Goal: Information Seeking & Learning: Learn about a topic

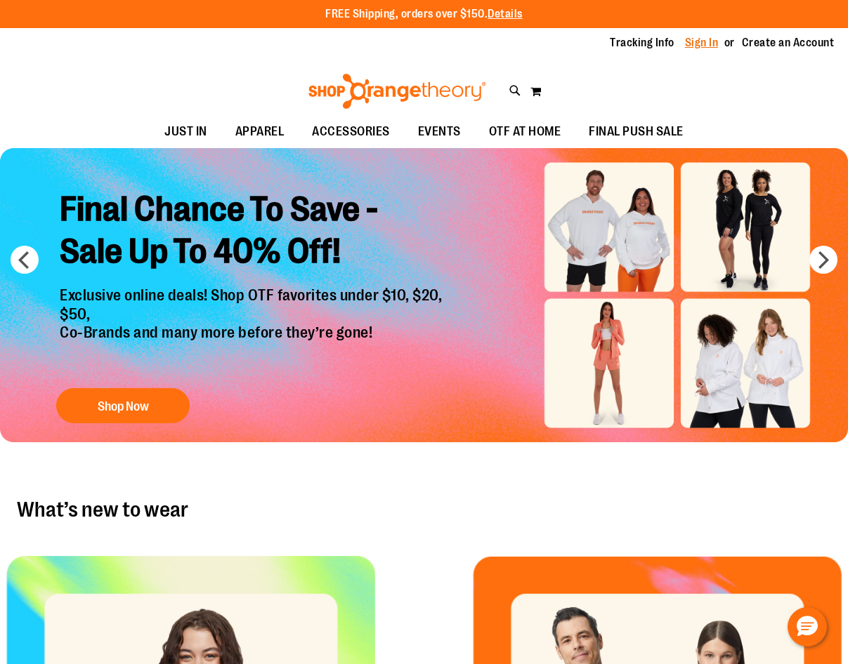
type input "**********"
click at [712, 42] on link "Sign In" at bounding box center [702, 42] width 34 height 15
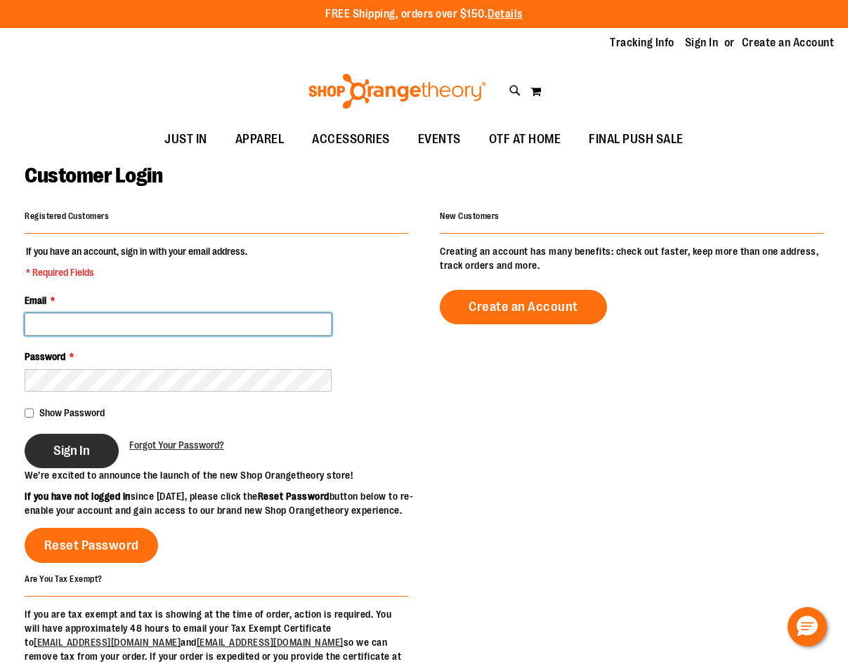
type input "**********"
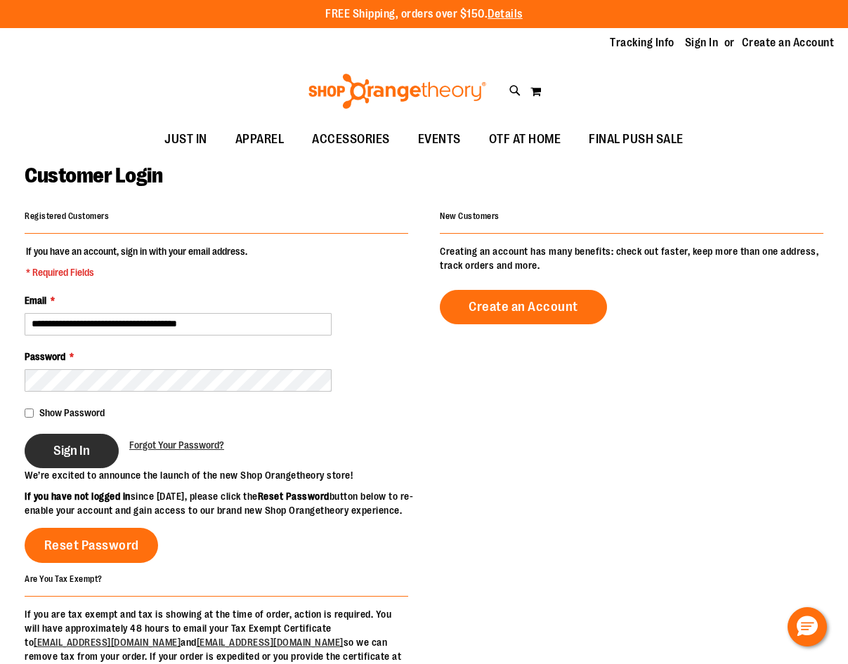
type input "**********"
click at [53, 435] on button "Sign In" at bounding box center [72, 451] width 94 height 34
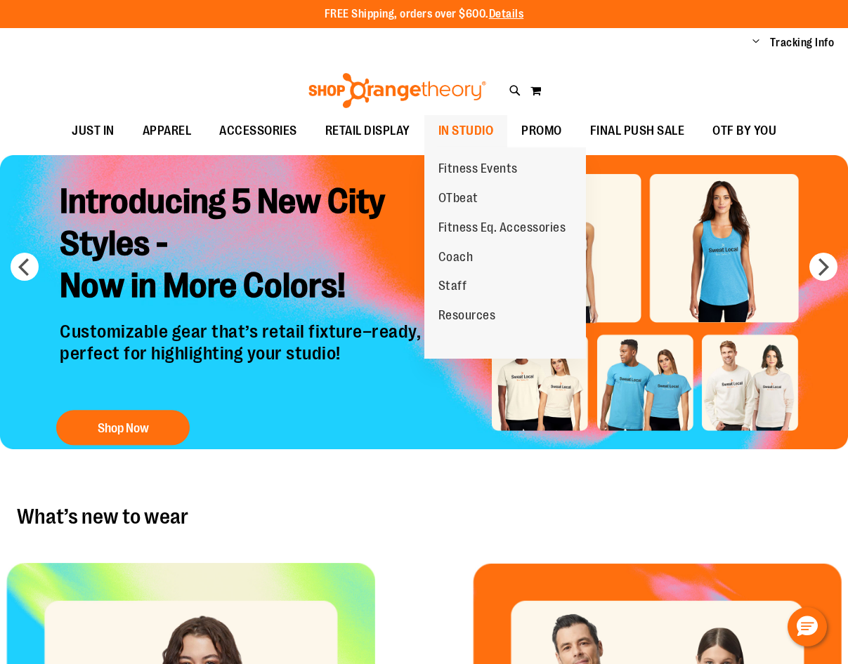
click at [470, 134] on span "IN STUDIO" at bounding box center [465, 131] width 55 height 32
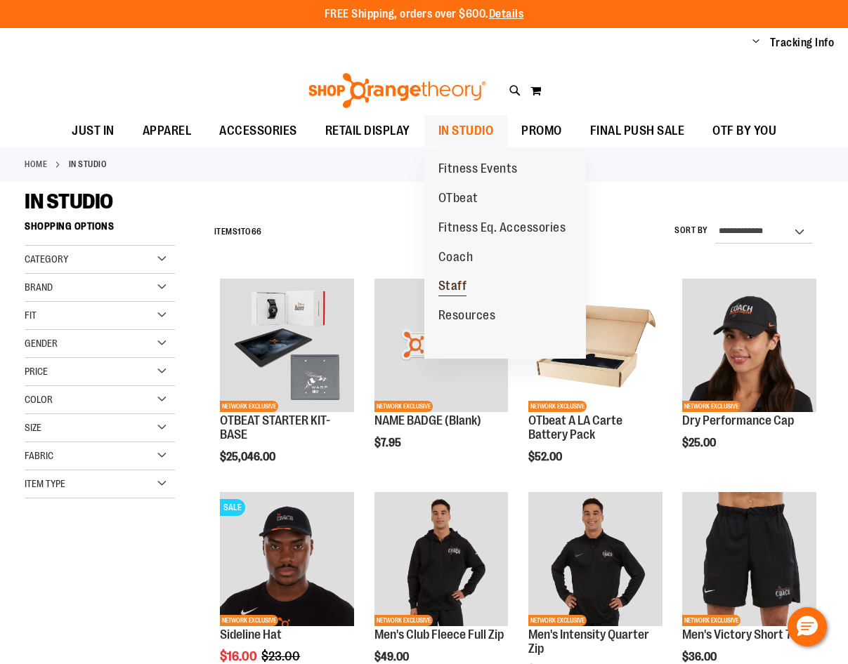
type input "**********"
click at [469, 286] on link "Staff" at bounding box center [452, 286] width 57 height 29
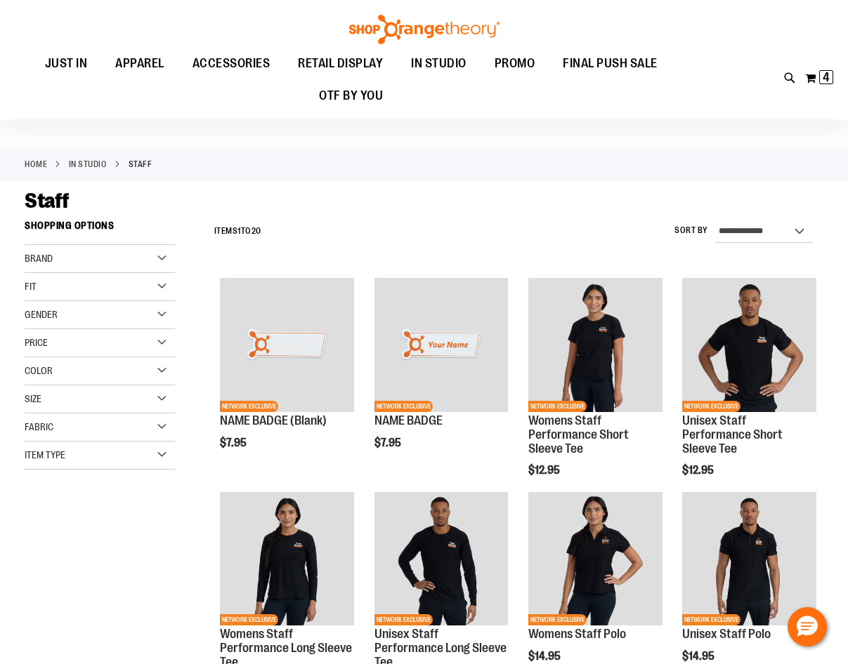
scroll to position [70, 0]
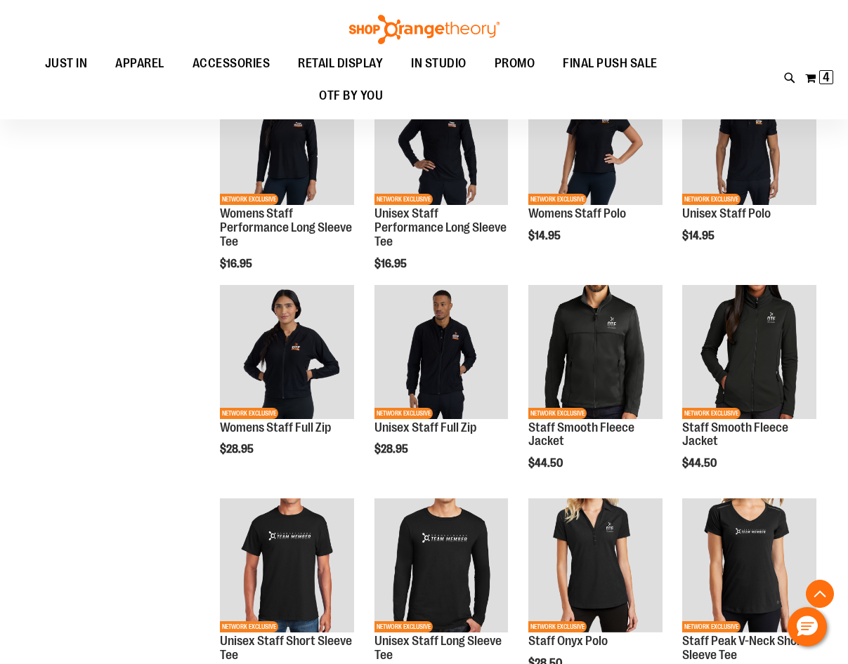
scroll to position [350, 0]
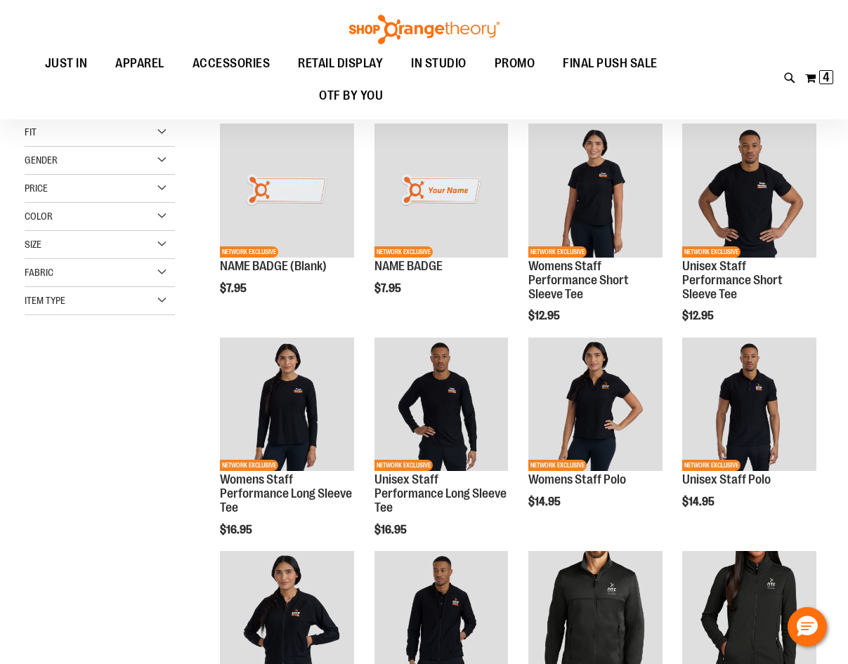
scroll to position [140, 0]
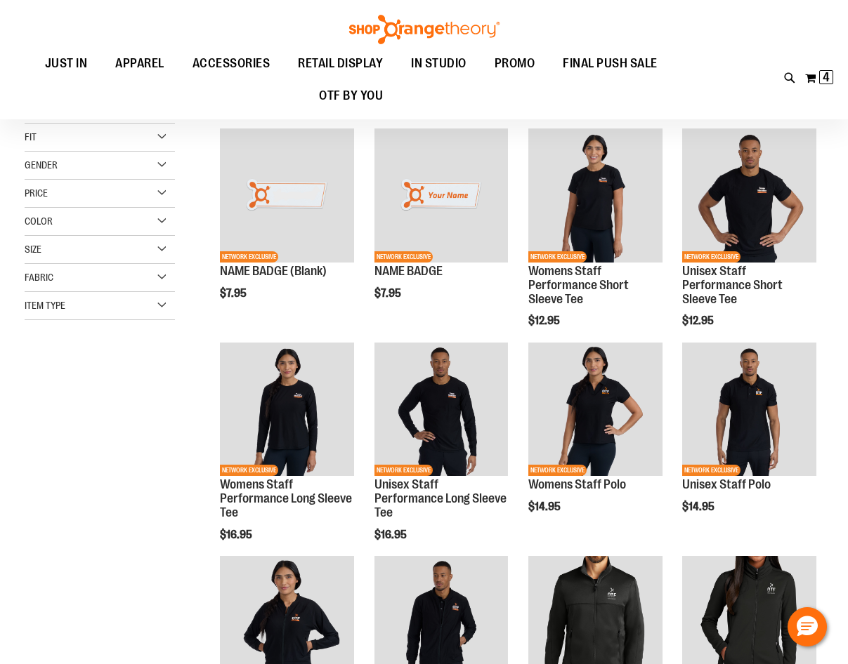
scroll to position [140, 0]
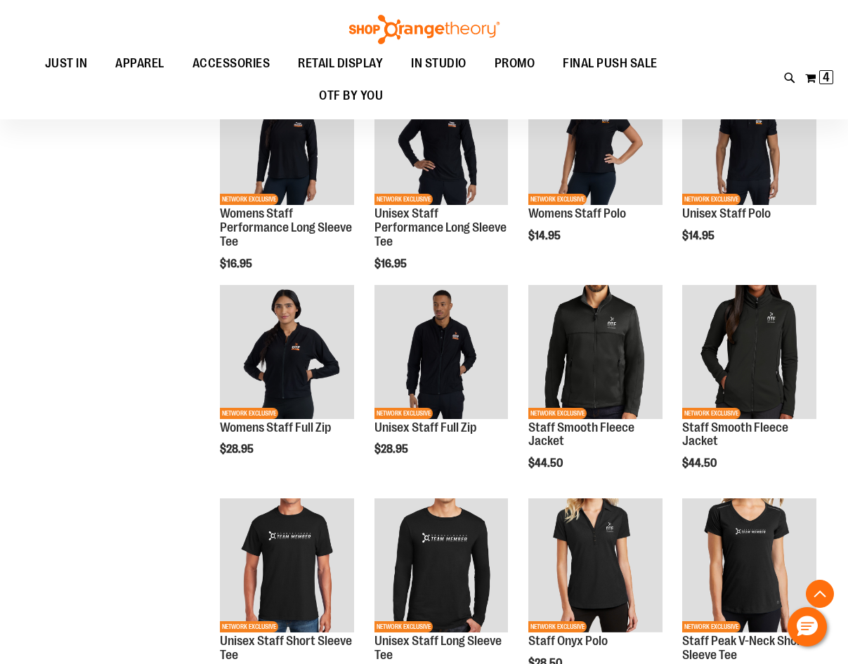
scroll to position [702, 0]
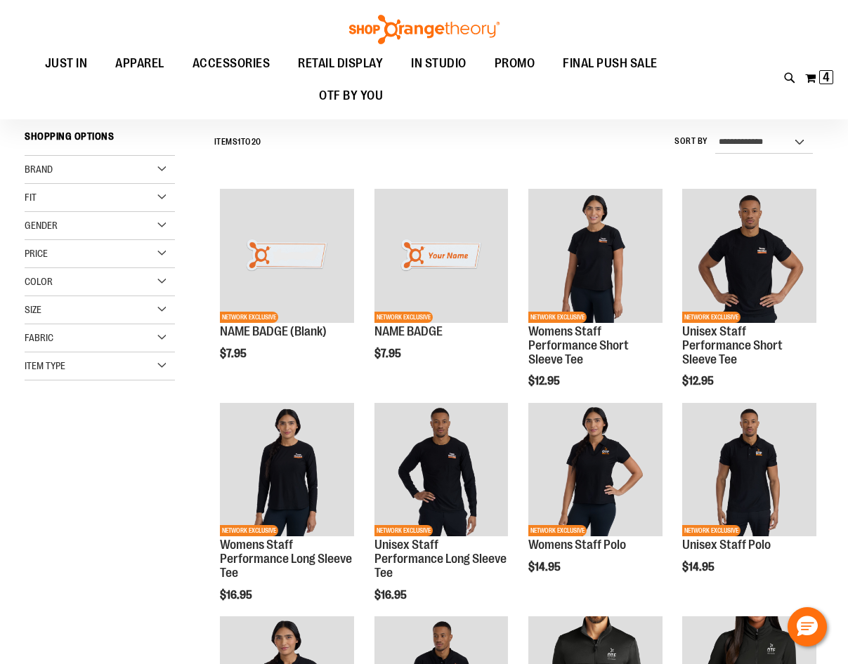
scroll to position [70, 0]
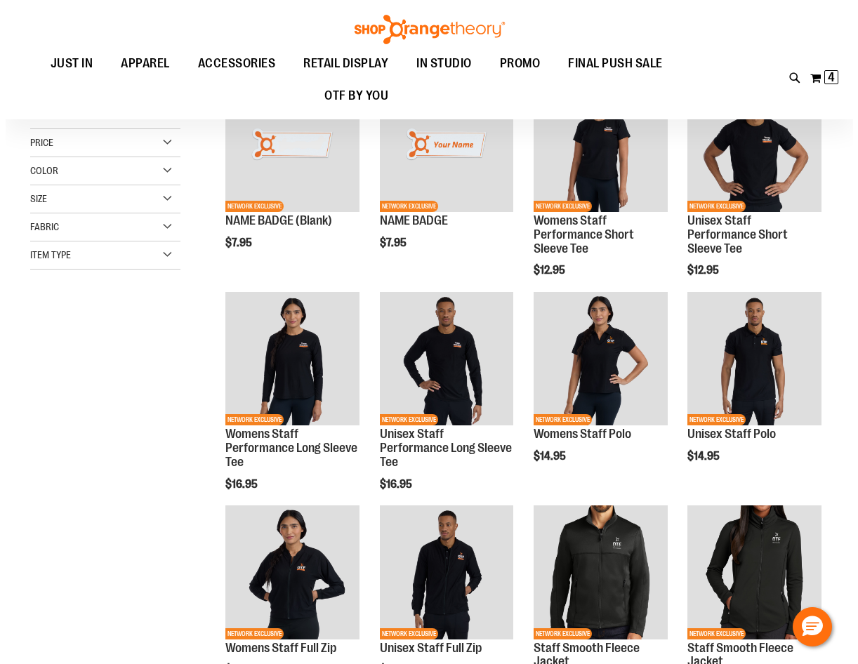
scroll to position [210, 0]
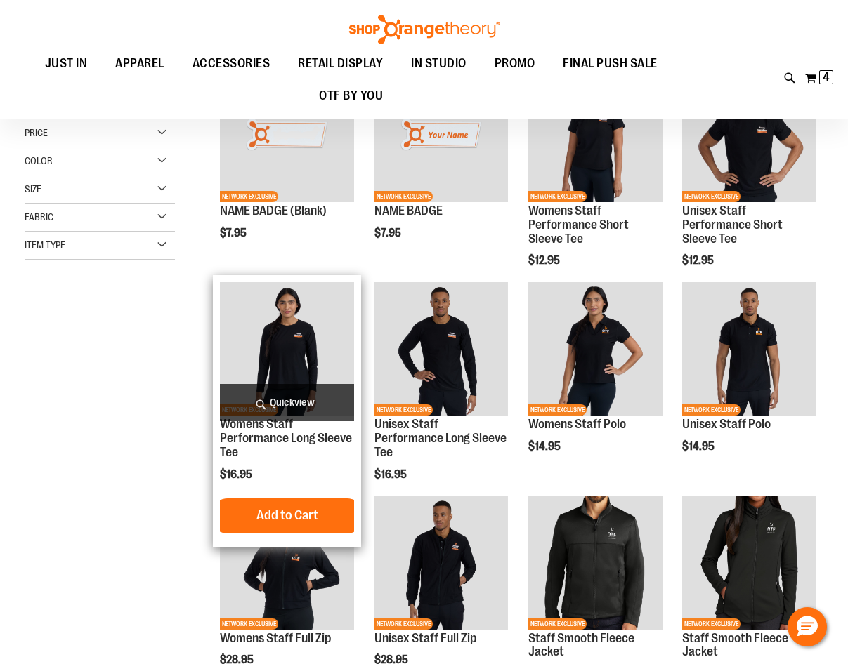
type input "**********"
click at [288, 395] on span "Quickview" at bounding box center [287, 402] width 134 height 37
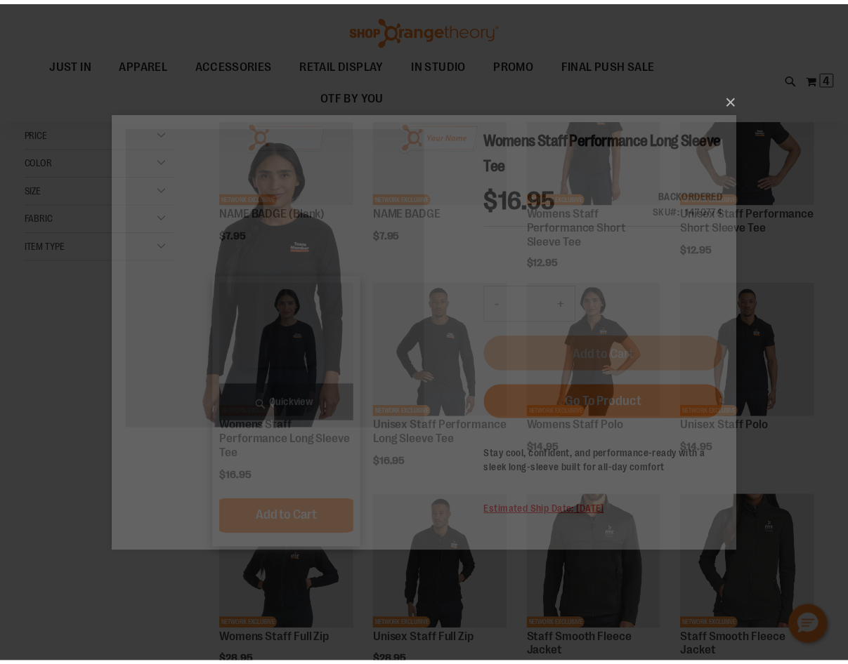
scroll to position [0, 0]
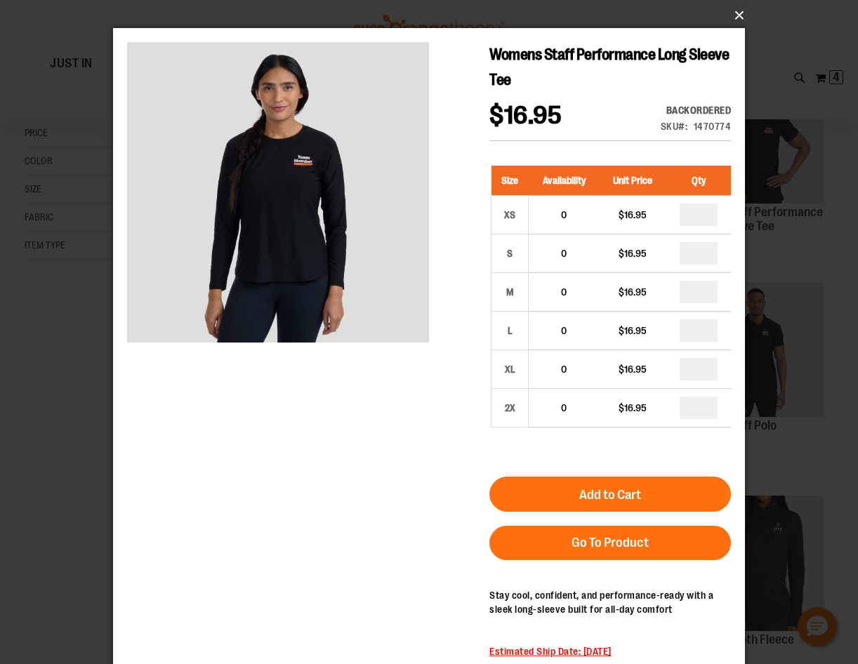
click at [733, 10] on button "×" at bounding box center [433, 15] width 632 height 31
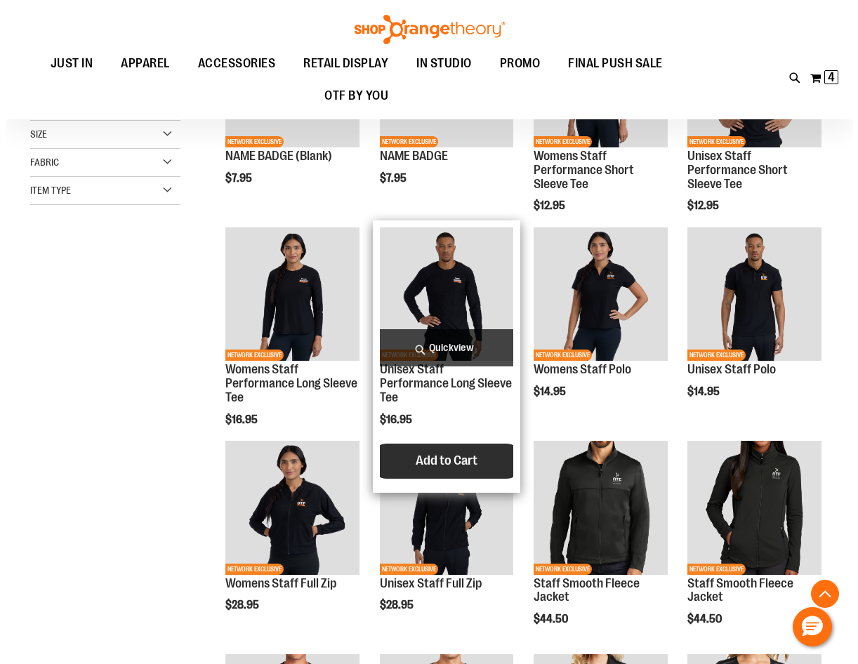
scroll to position [421, 0]
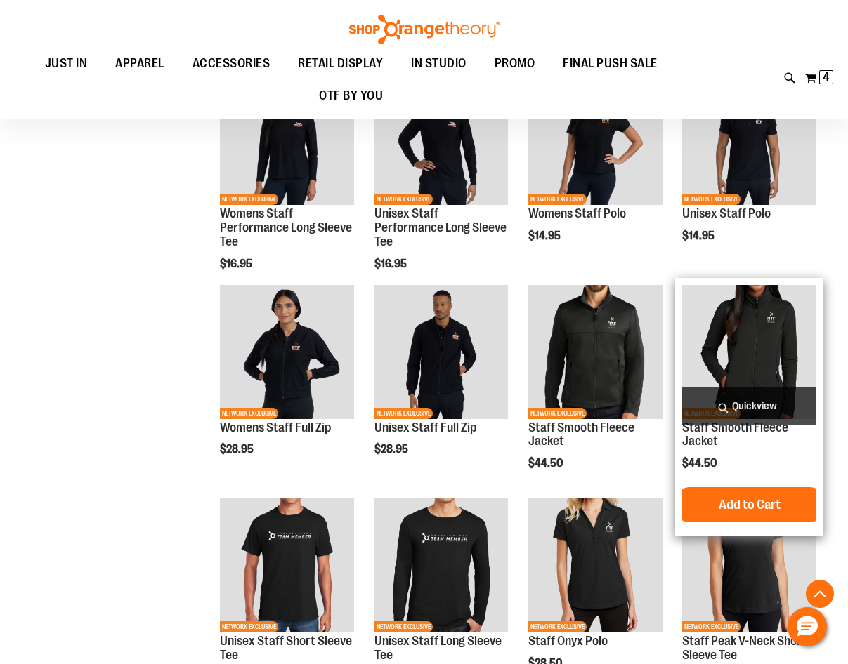
click at [747, 399] on span "Quickview" at bounding box center [749, 406] width 134 height 37
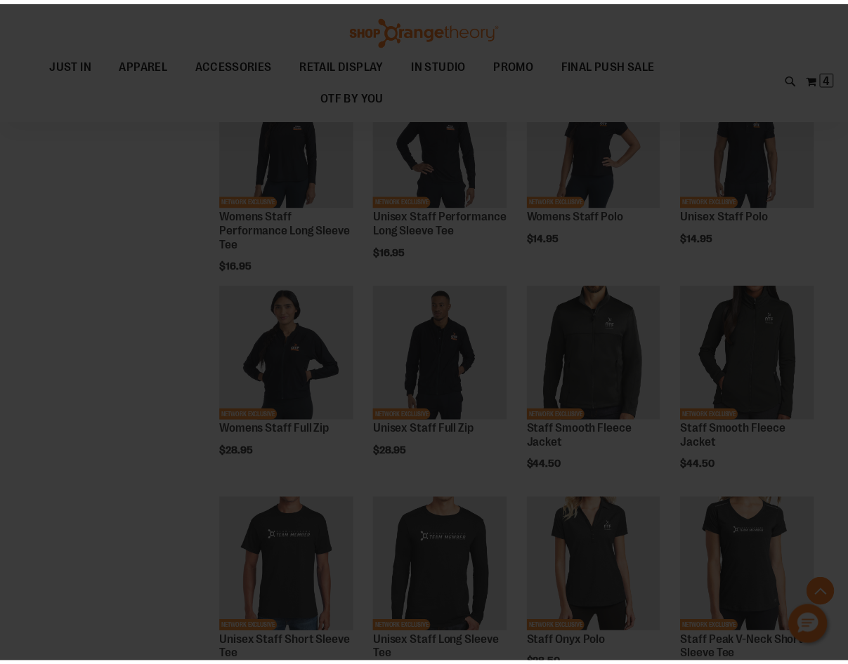
scroll to position [0, 0]
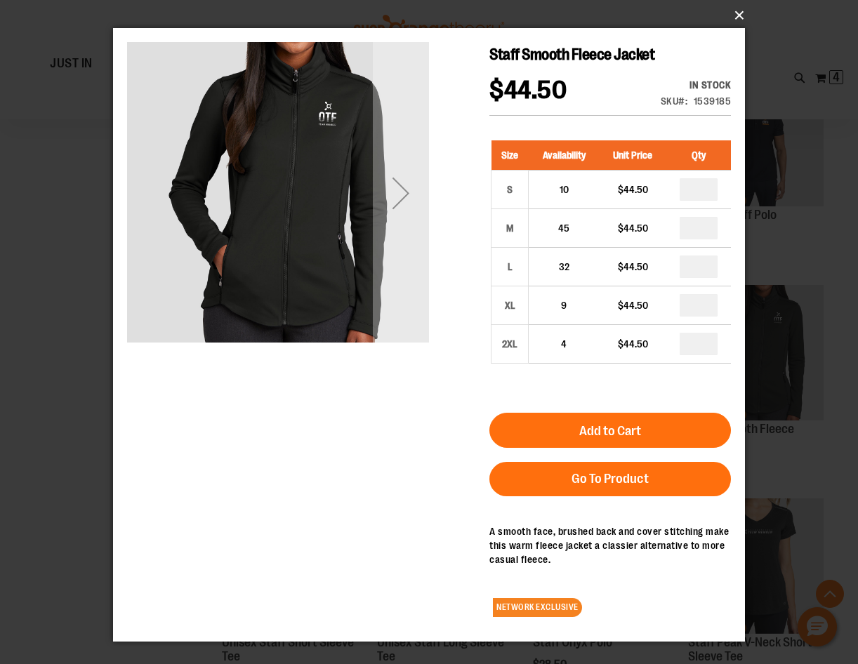
click at [735, 18] on button "×" at bounding box center [433, 15] width 632 height 31
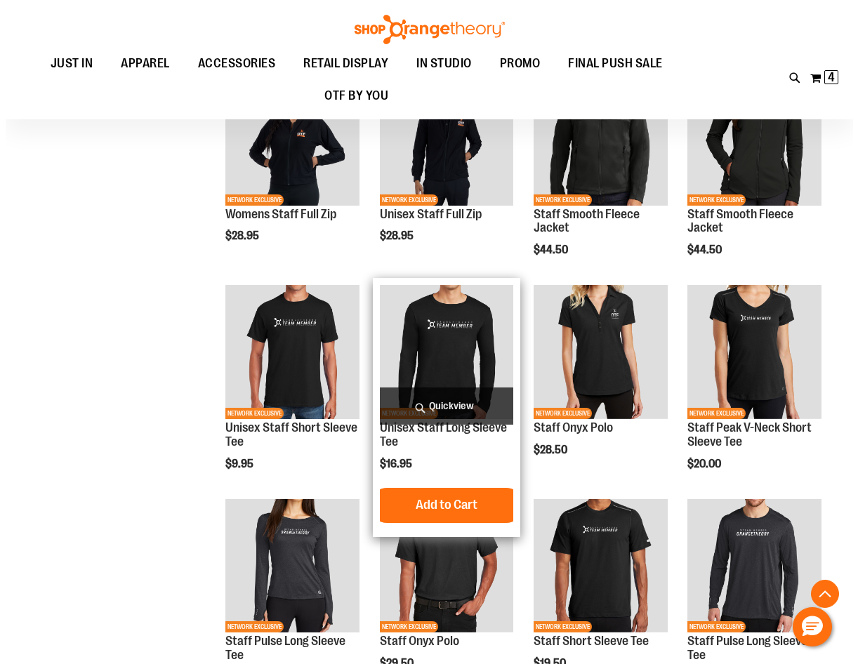
scroll to position [772, 0]
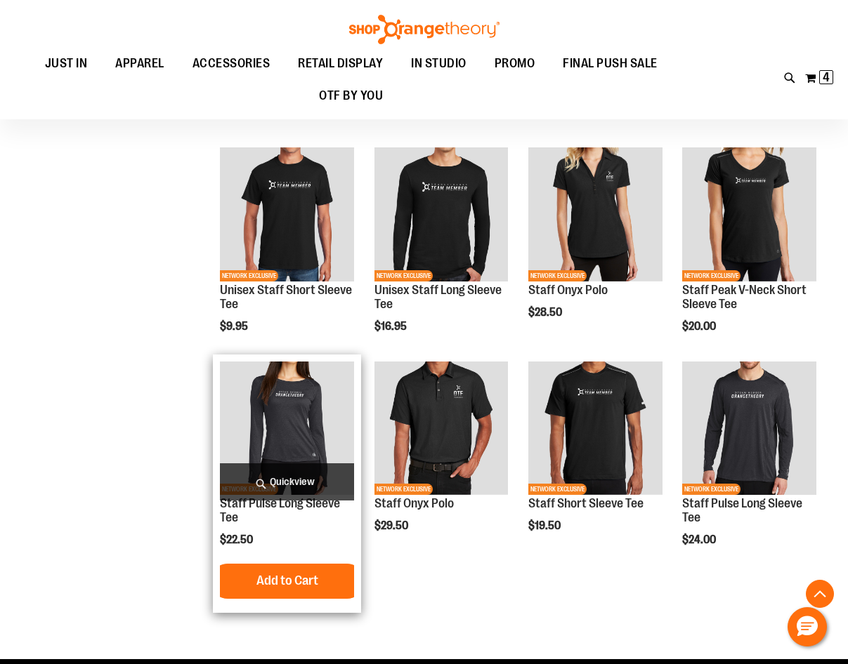
click at [292, 478] on span "Quickview" at bounding box center [287, 481] width 134 height 37
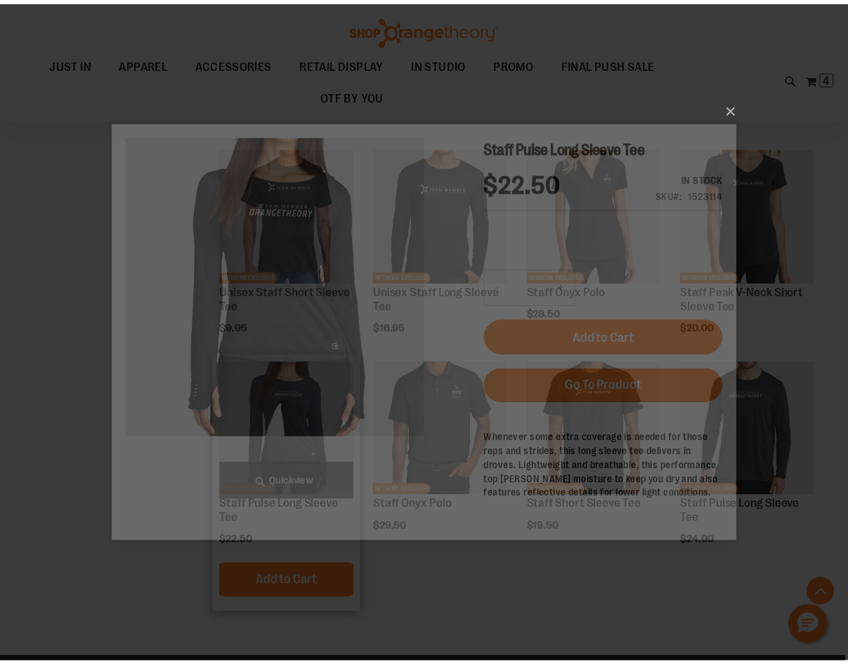
scroll to position [0, 0]
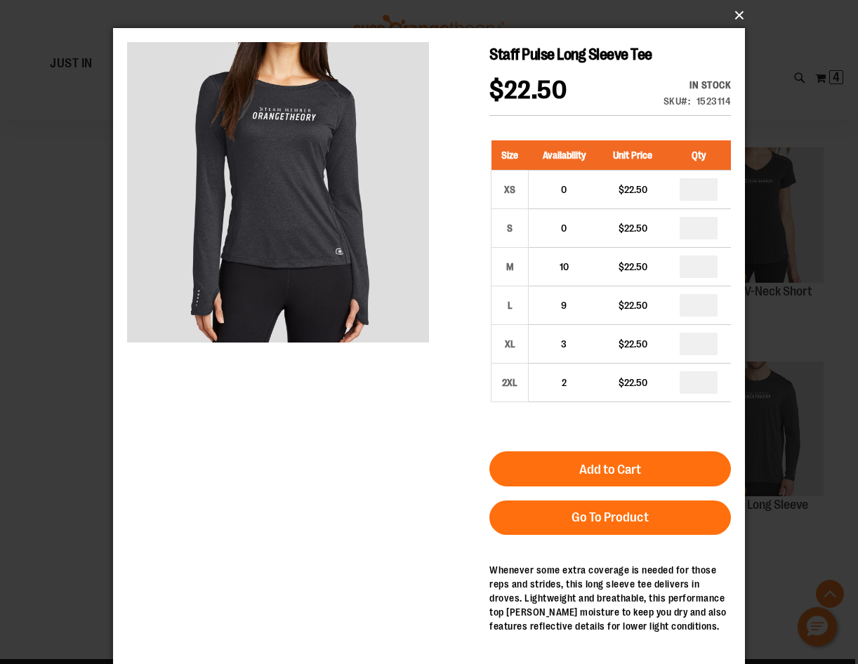
click at [728, 14] on button "×" at bounding box center [433, 15] width 632 height 31
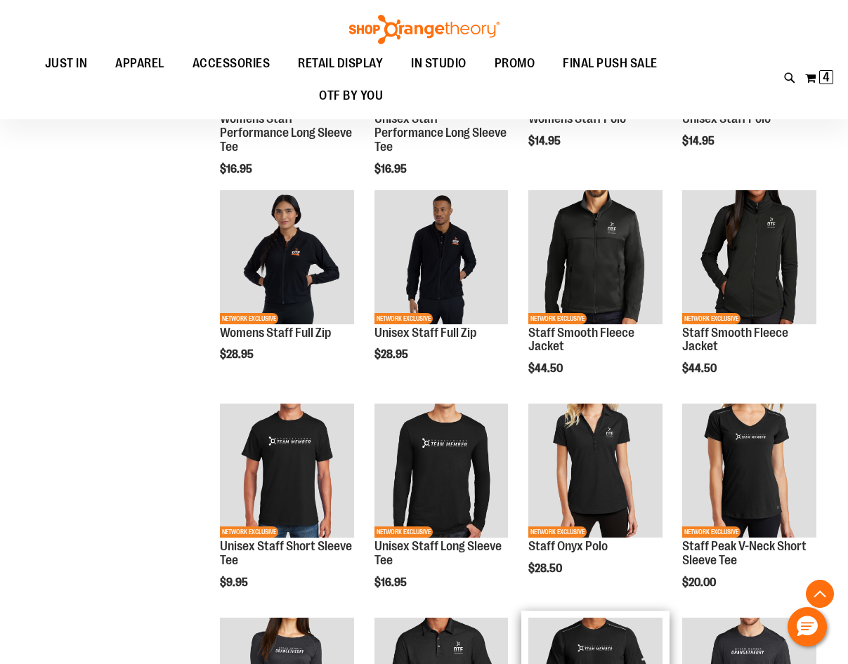
scroll to position [491, 0]
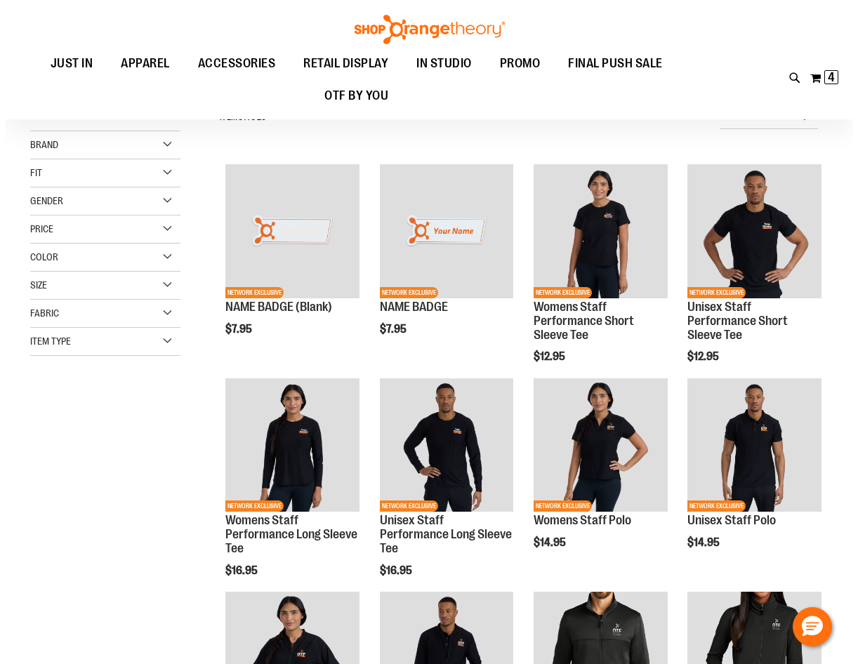
scroll to position [70, 0]
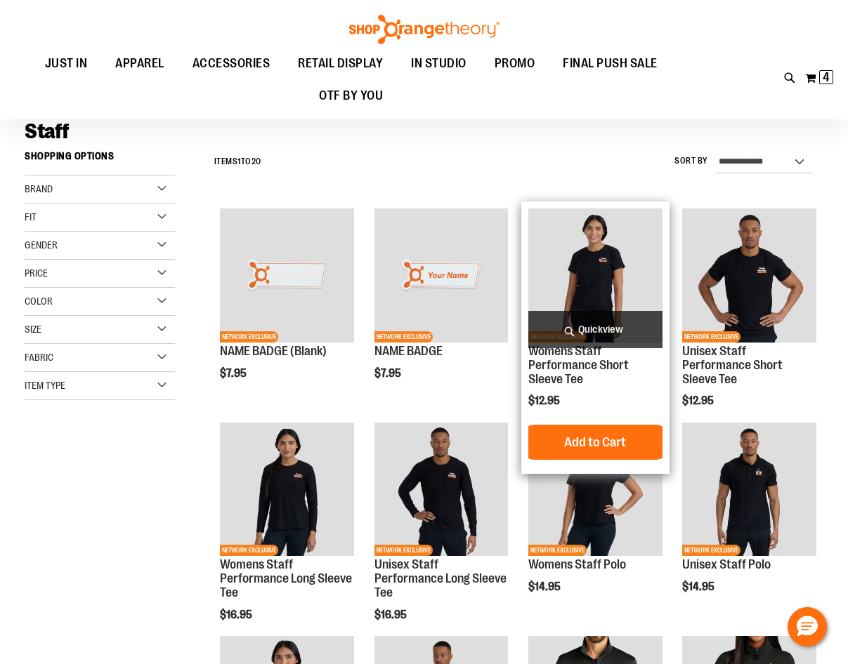
click at [602, 337] on span "Quickview" at bounding box center [595, 329] width 134 height 37
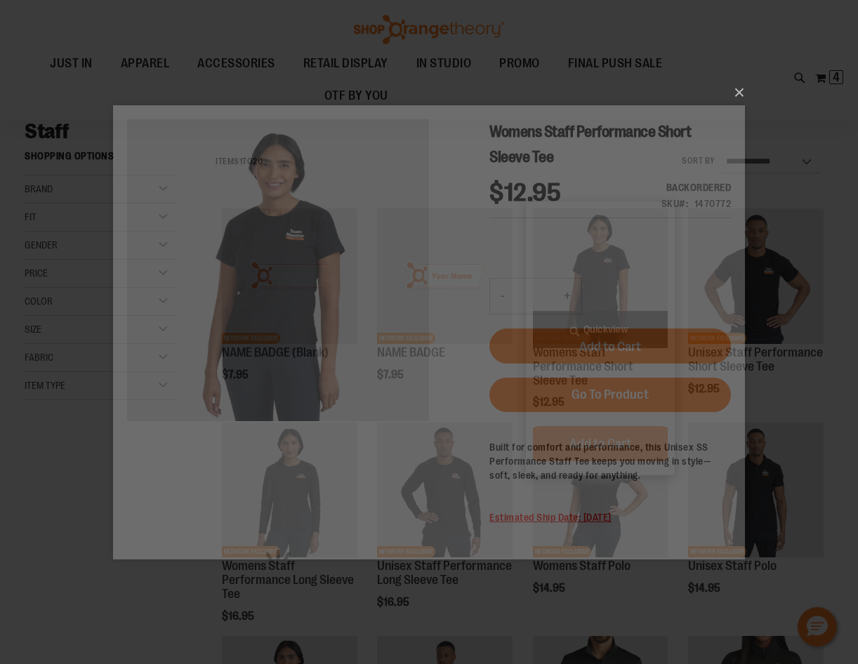
scroll to position [0, 0]
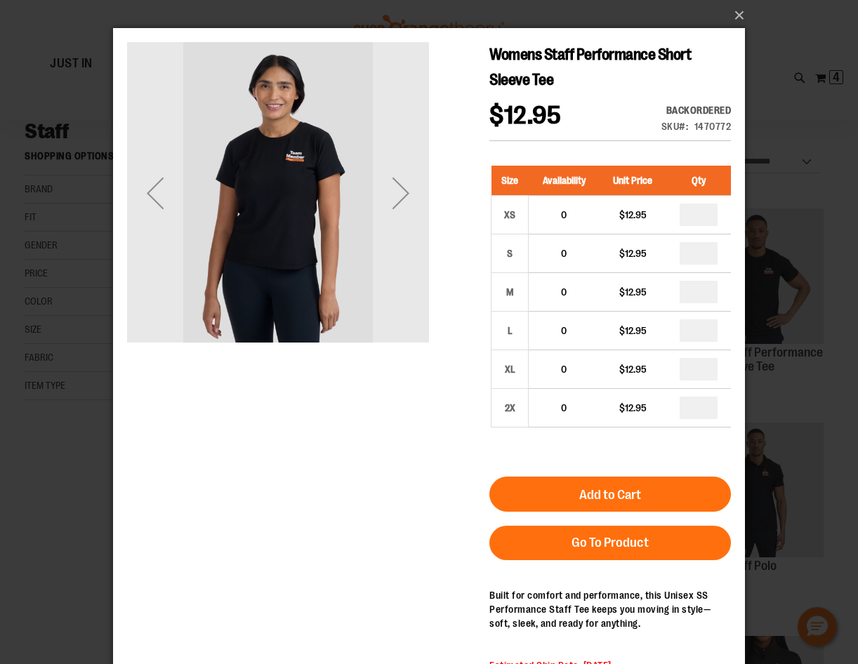
click at [746, 48] on div "×" at bounding box center [429, 332] width 858 height 664
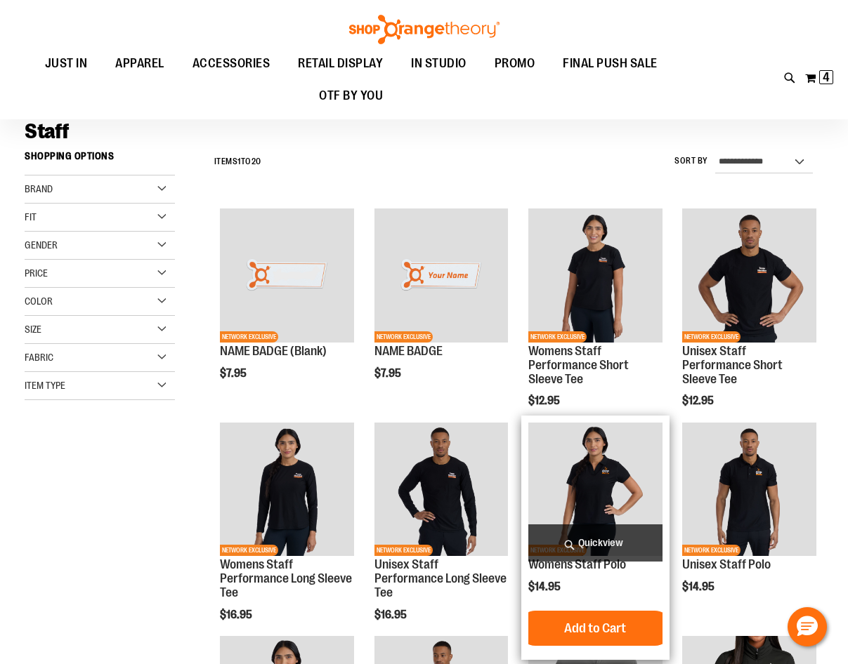
click at [595, 539] on span "Quickview" at bounding box center [595, 543] width 134 height 37
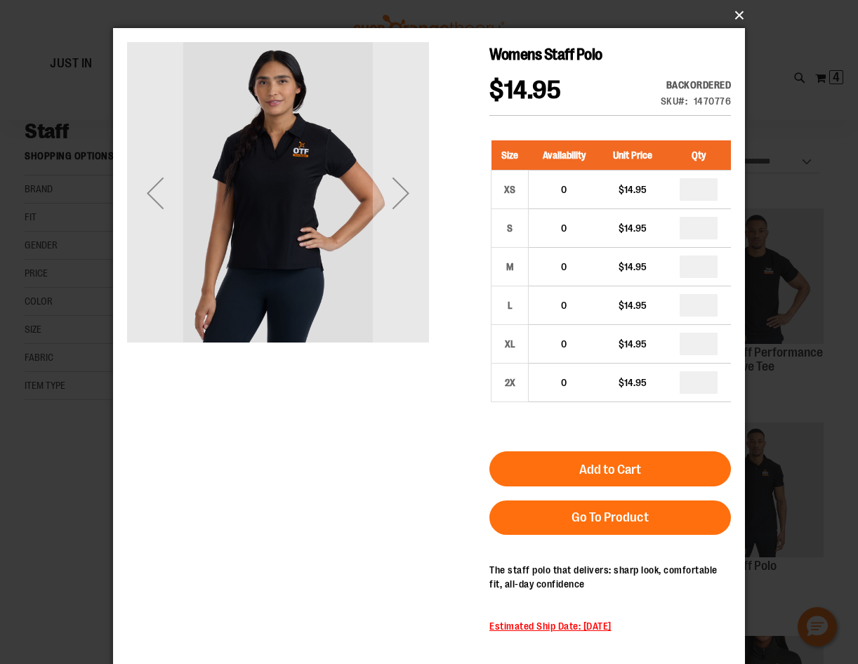
click at [735, 15] on button "×" at bounding box center [433, 15] width 632 height 31
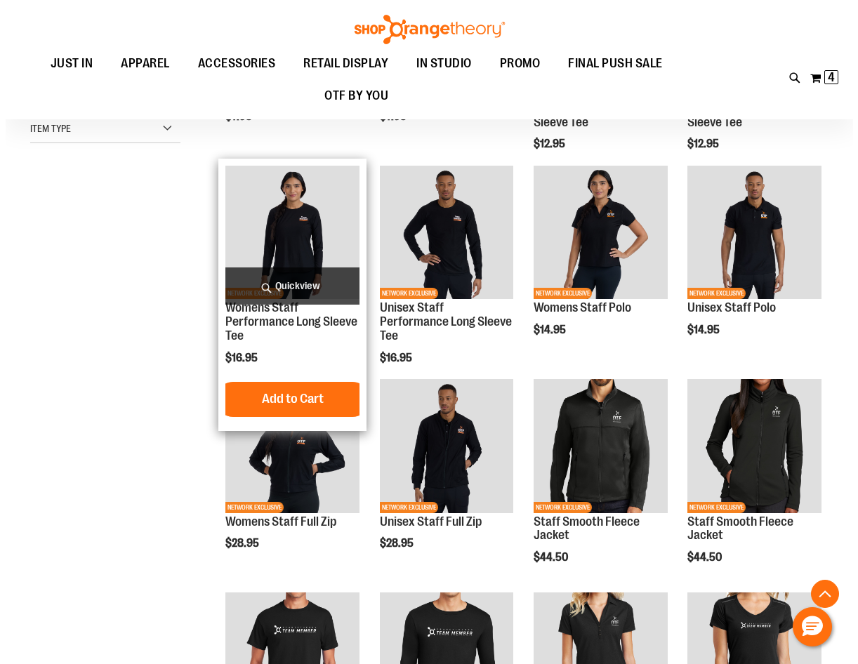
scroll to position [350, 0]
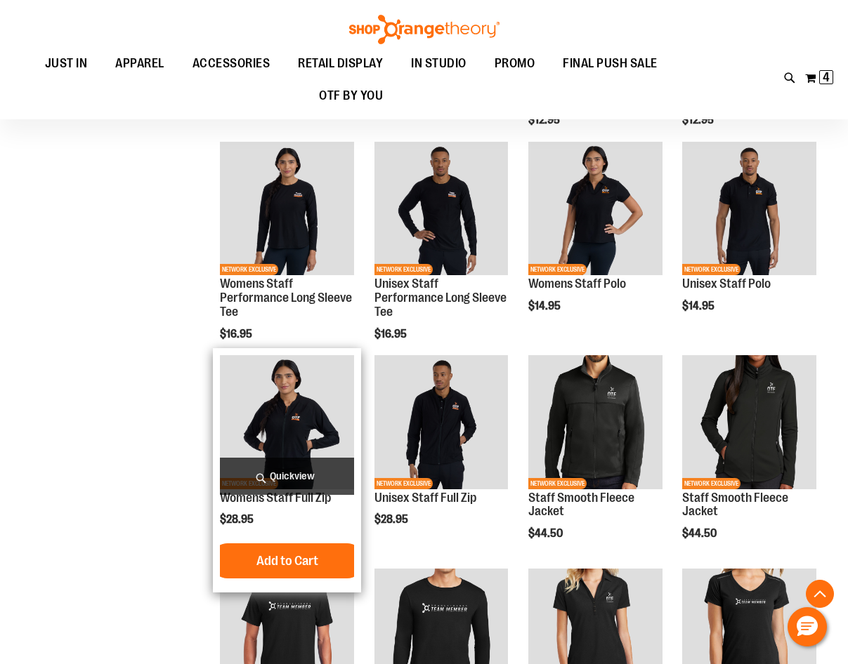
click at [317, 471] on span "Quickview" at bounding box center [287, 476] width 134 height 37
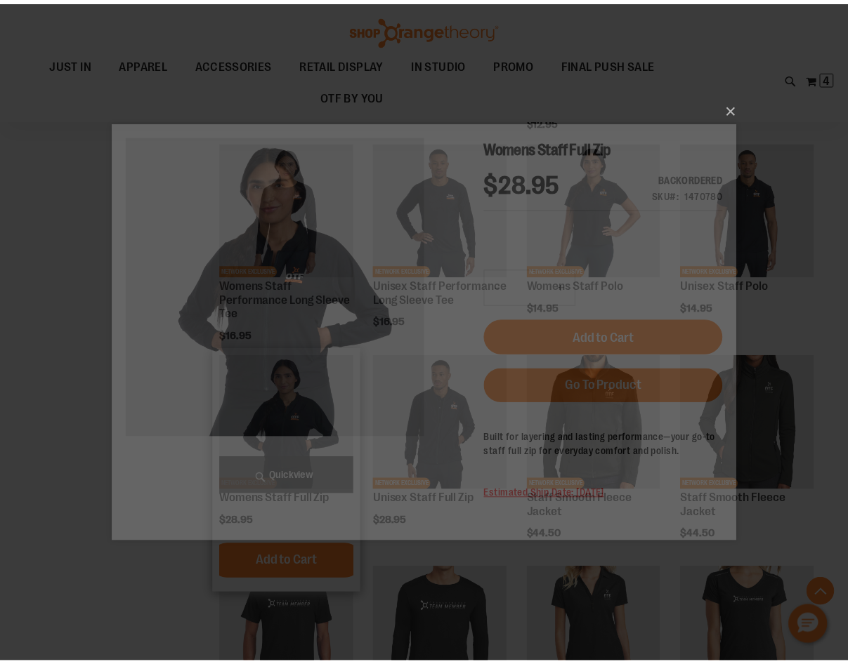
scroll to position [0, 0]
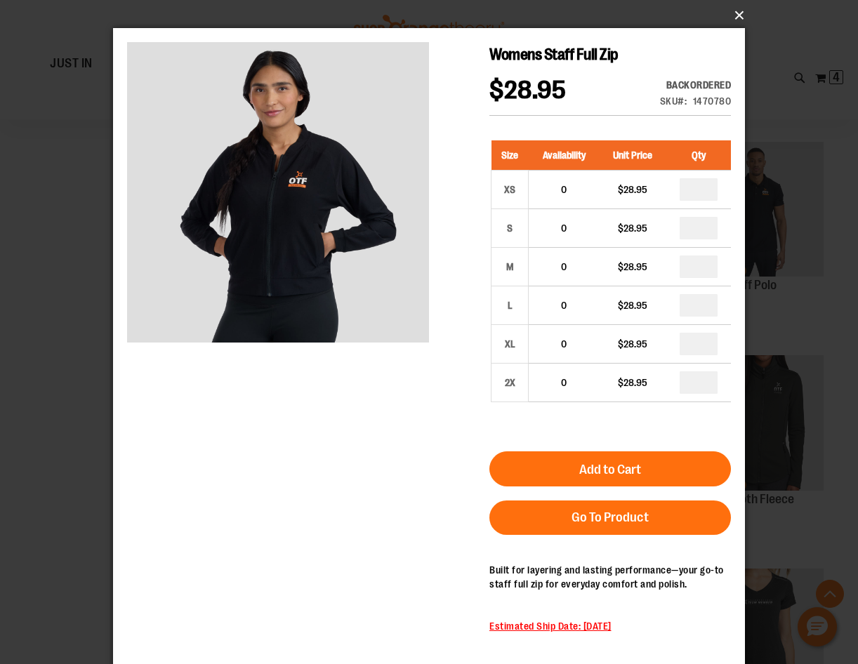
click at [729, 10] on button "×" at bounding box center [433, 15] width 632 height 31
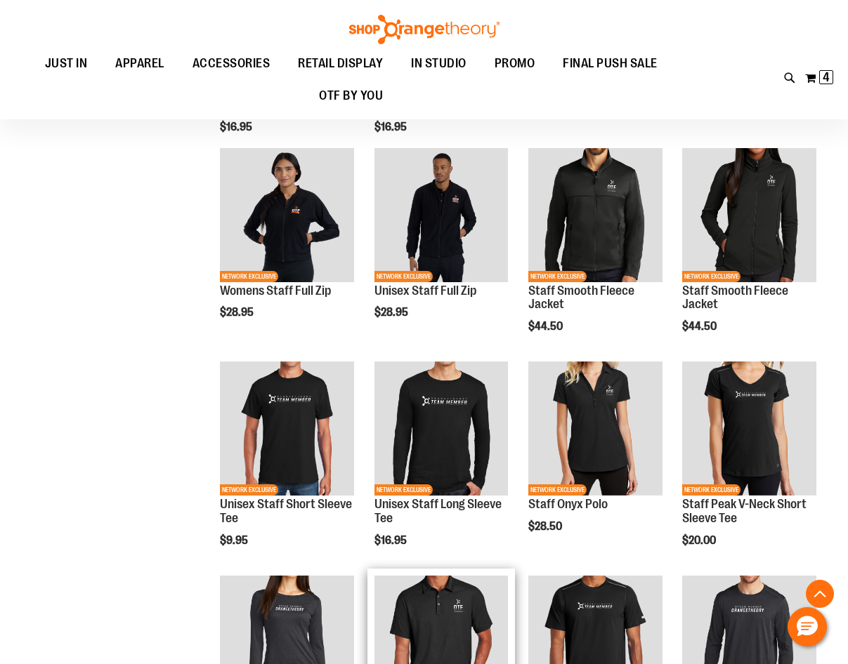
scroll to position [491, 0]
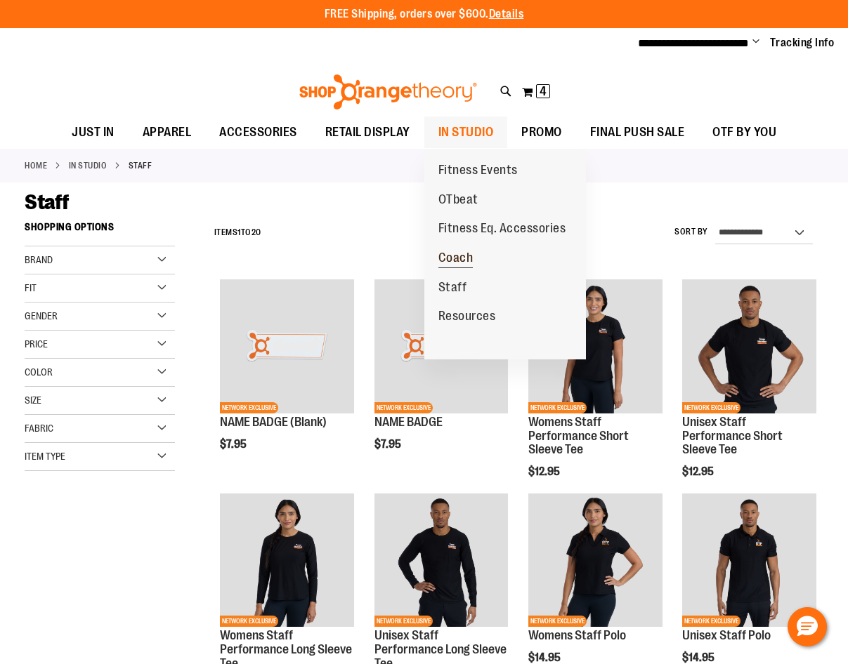
click at [463, 257] on span "Coach" at bounding box center [455, 260] width 35 height 18
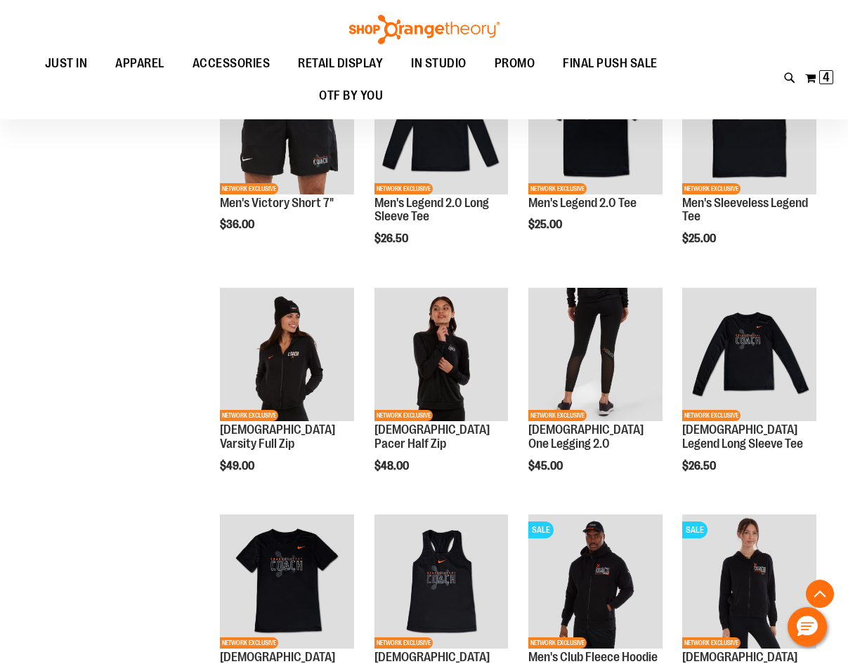
scroll to position [421, 0]
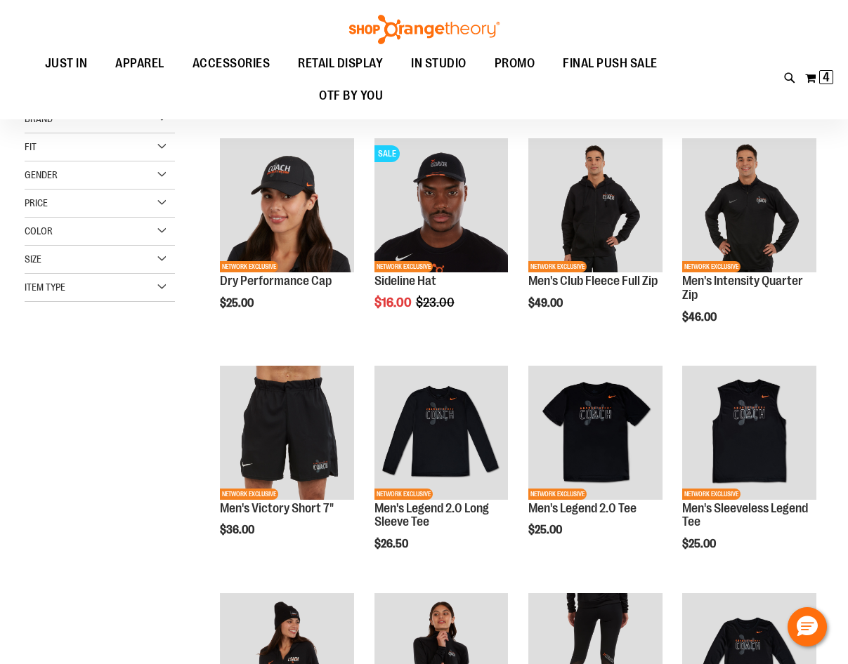
scroll to position [210, 0]
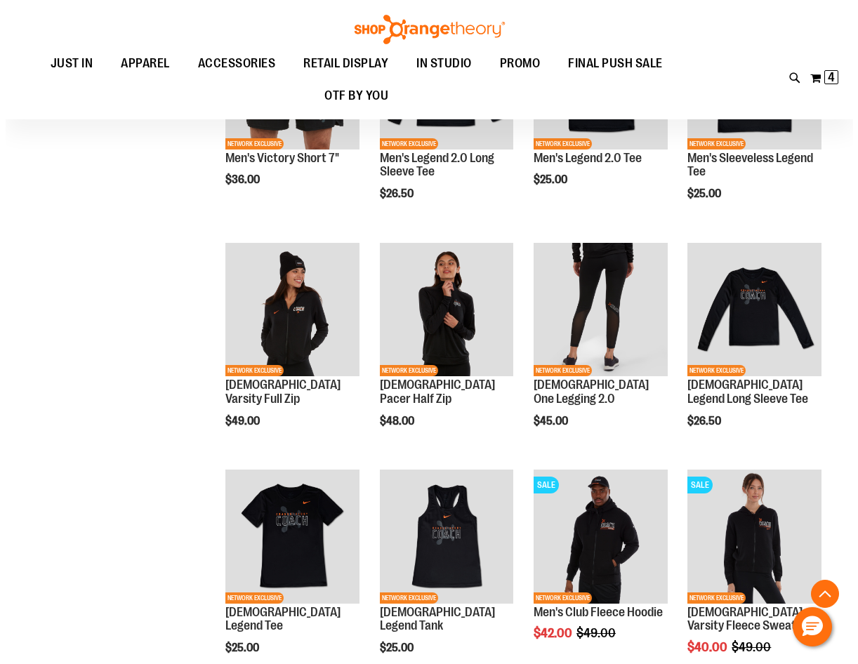
scroll to position [491, 0]
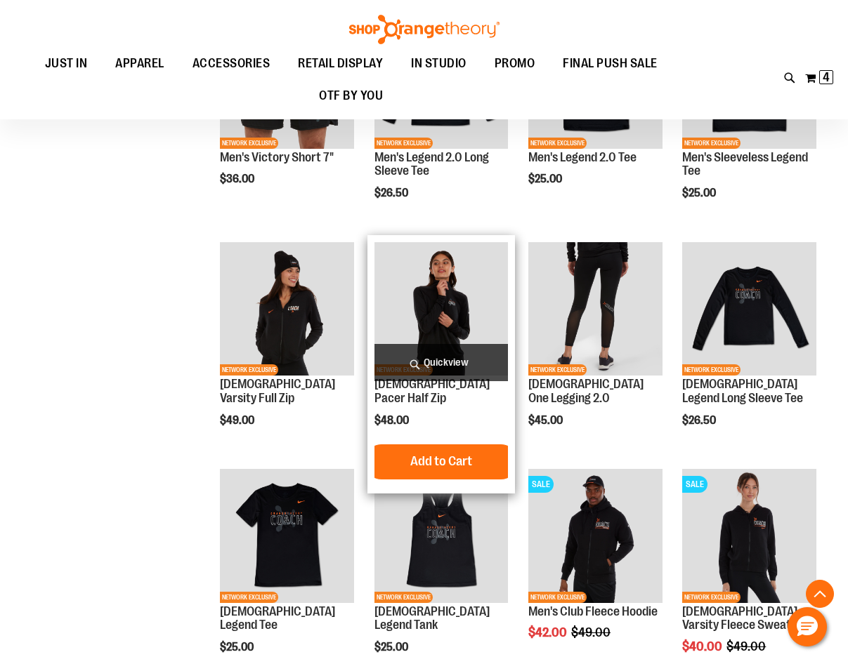
type input "**********"
click at [442, 363] on span "Quickview" at bounding box center [441, 362] width 134 height 37
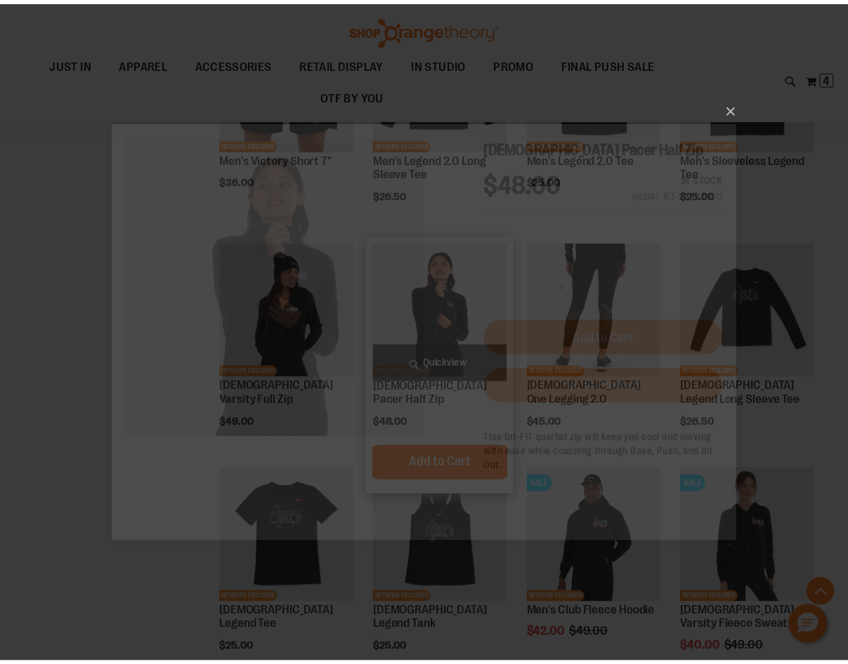
scroll to position [0, 0]
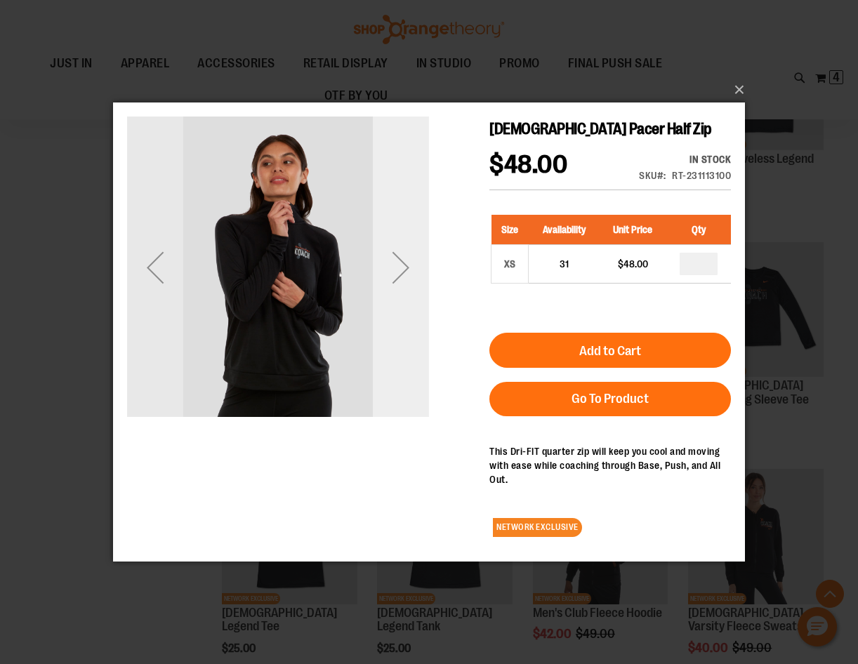
click at [384, 260] on div "Next" at bounding box center [401, 267] width 56 height 56
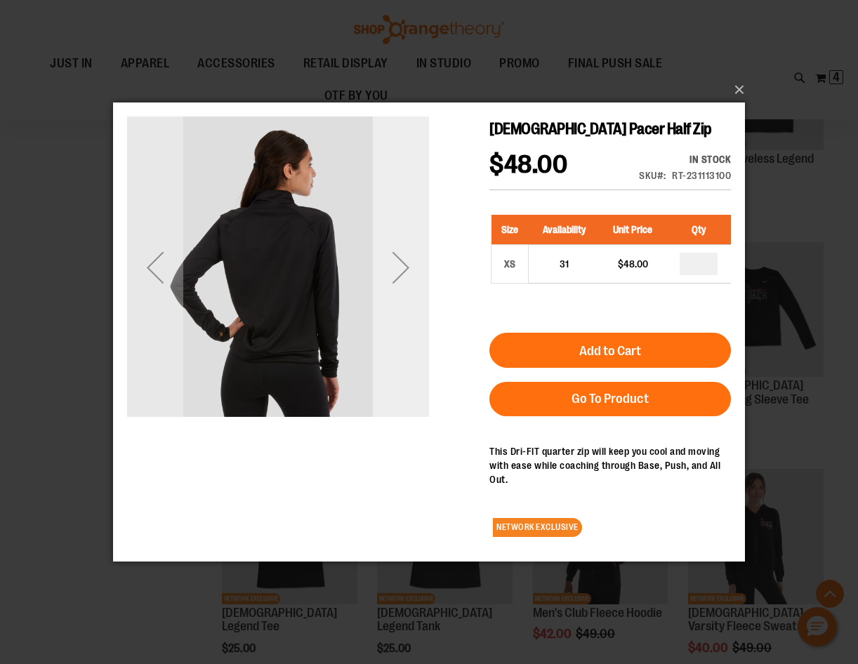
click at [384, 260] on div "Next" at bounding box center [401, 267] width 56 height 56
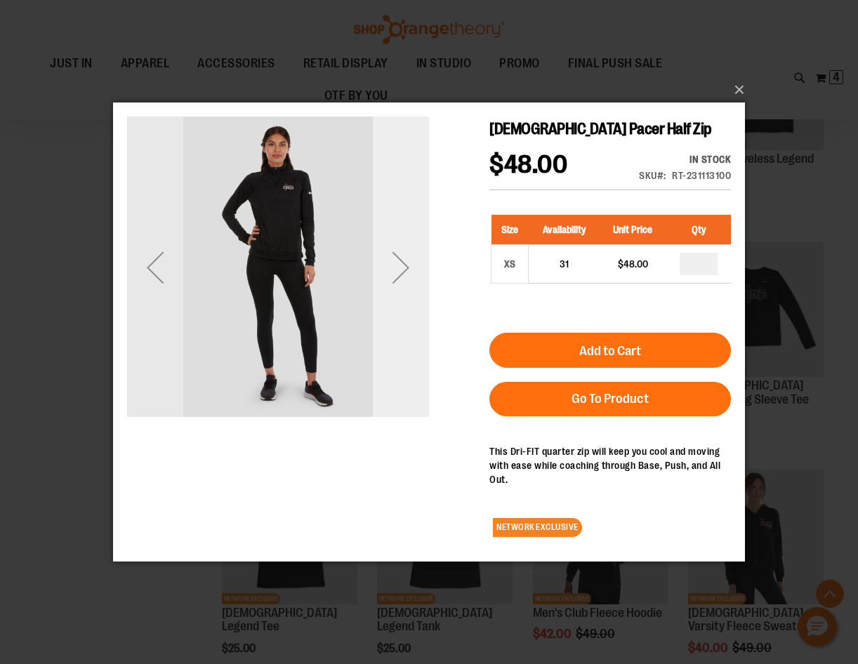
click at [384, 260] on div "Next" at bounding box center [401, 267] width 56 height 56
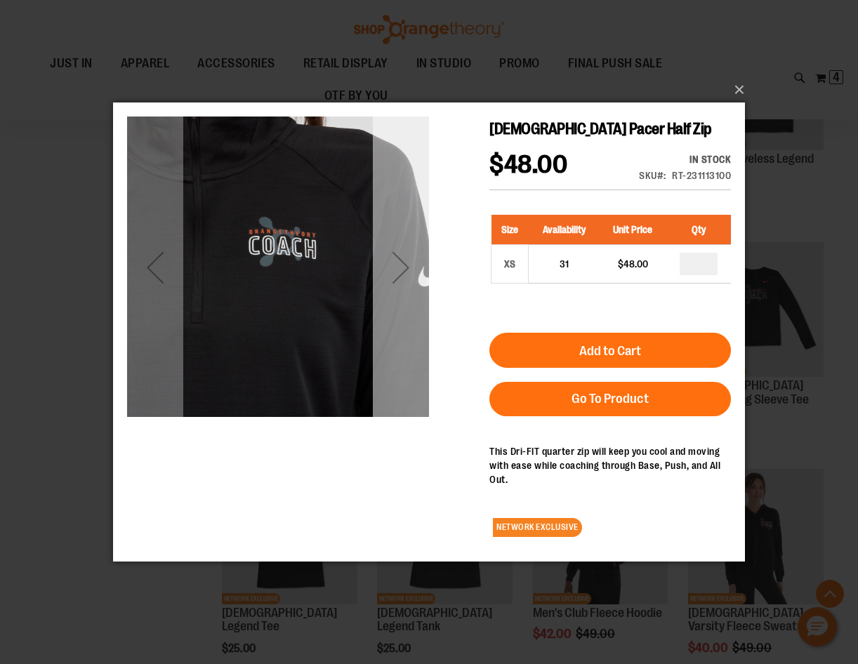
click at [384, 260] on div "Next" at bounding box center [401, 267] width 56 height 56
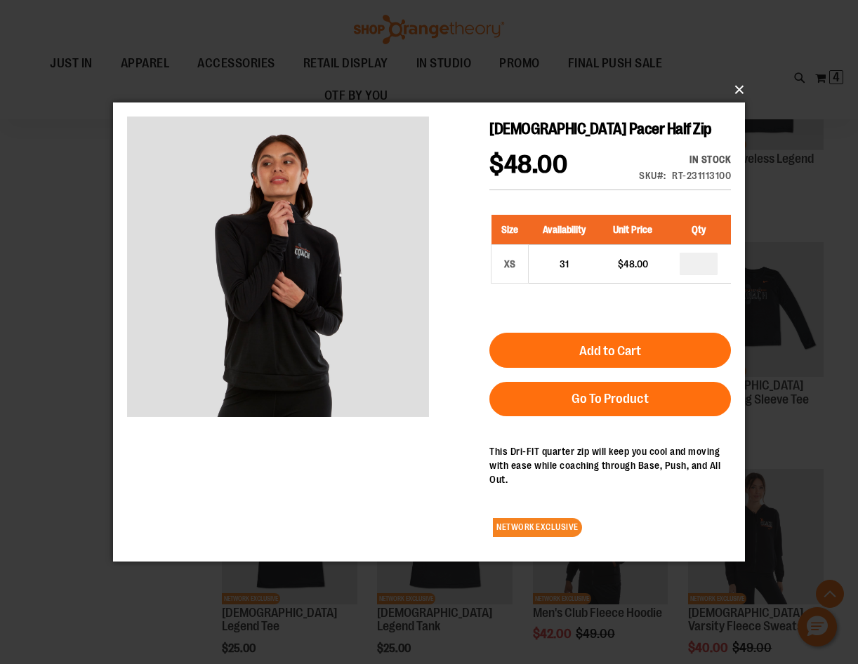
click at [739, 87] on button "×" at bounding box center [433, 89] width 632 height 31
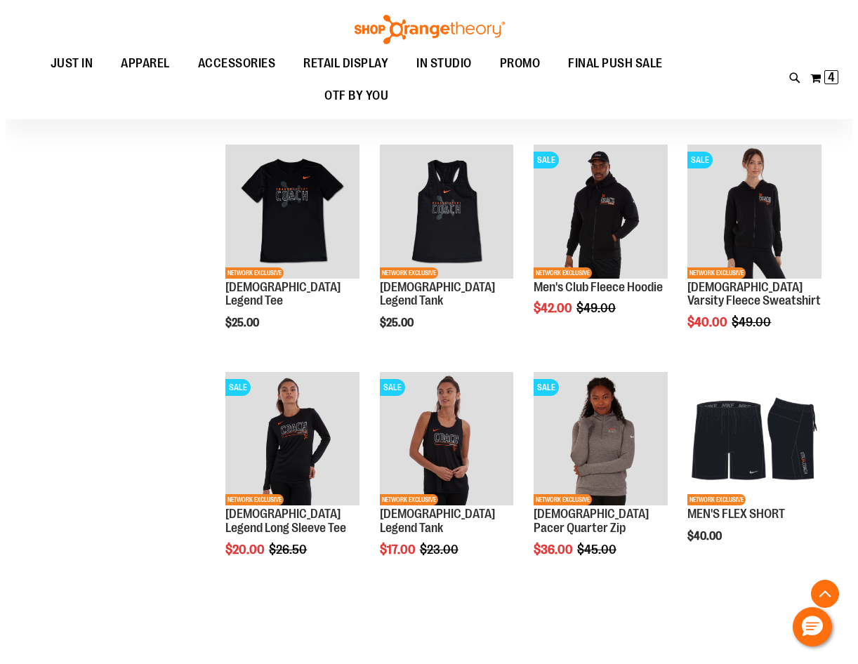
scroll to position [842, 0]
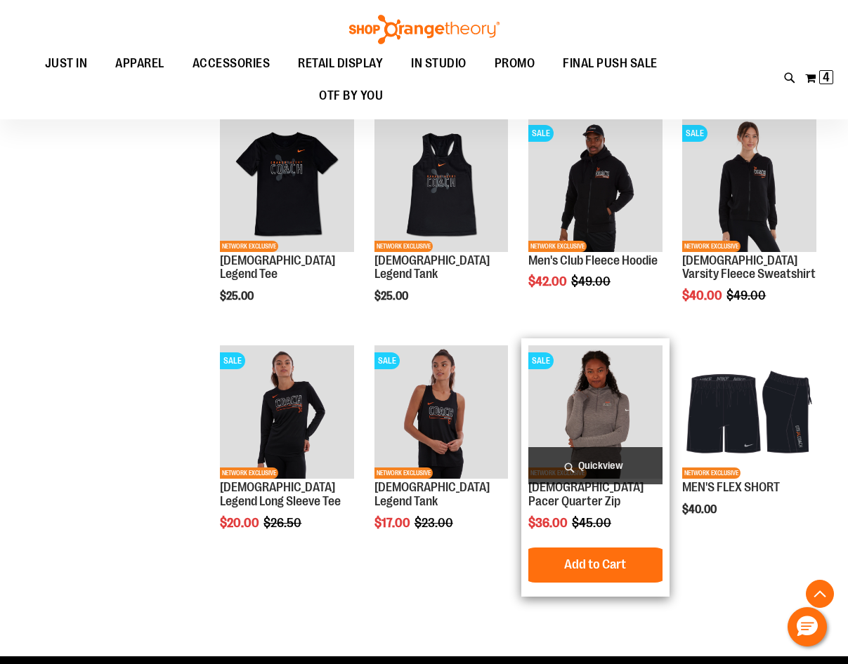
click at [595, 453] on span "Quickview" at bounding box center [595, 465] width 134 height 37
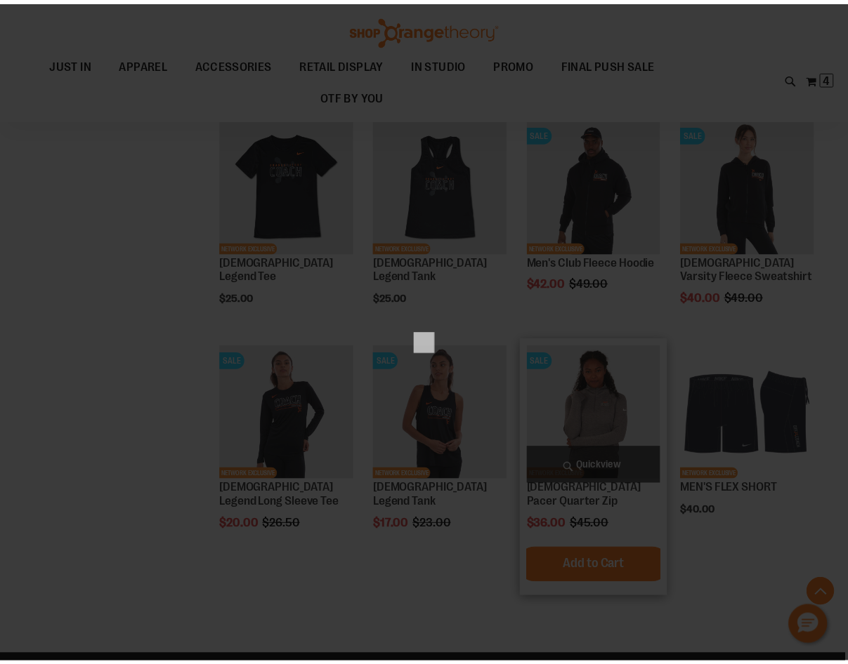
scroll to position [0, 0]
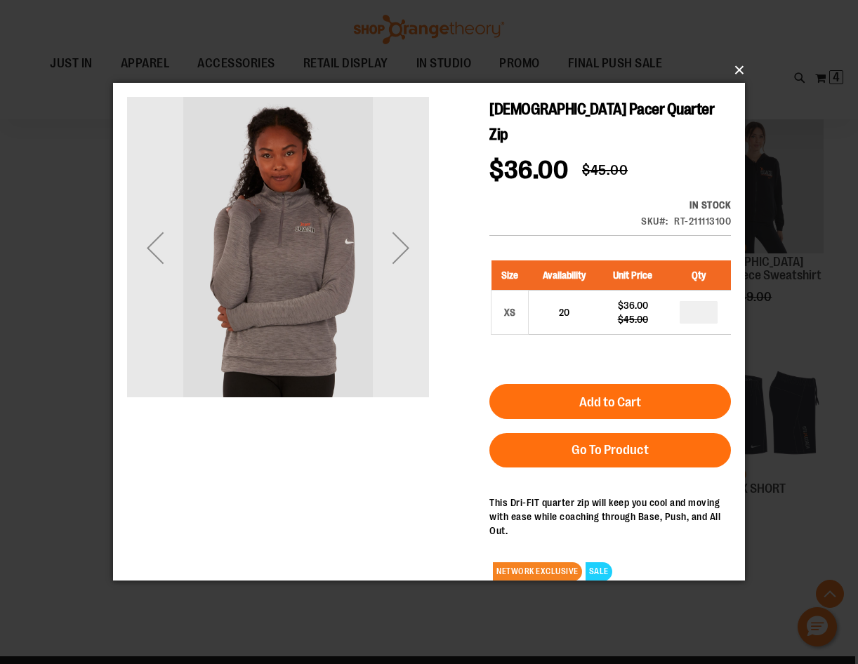
click at [735, 63] on button "×" at bounding box center [433, 70] width 632 height 31
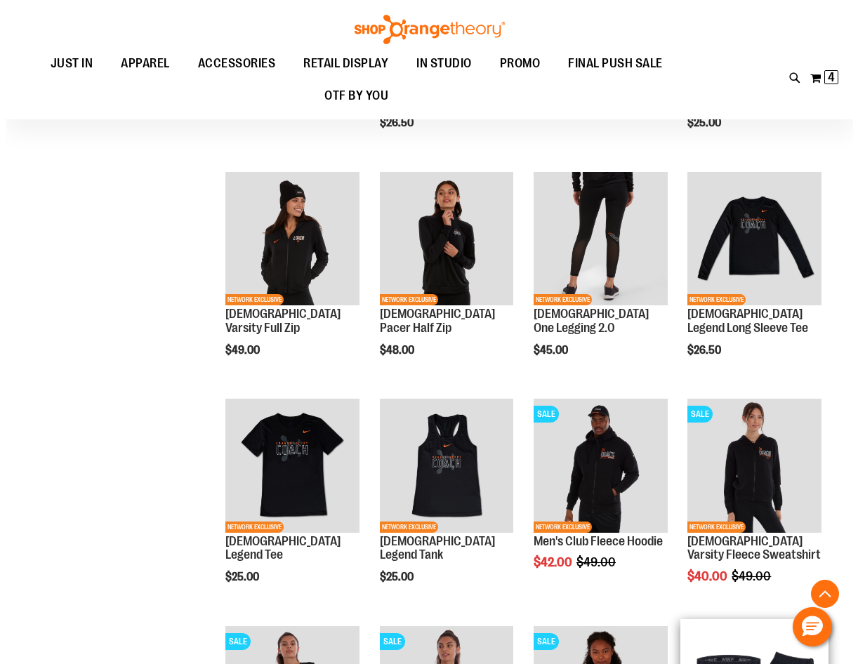
scroll to position [491, 0]
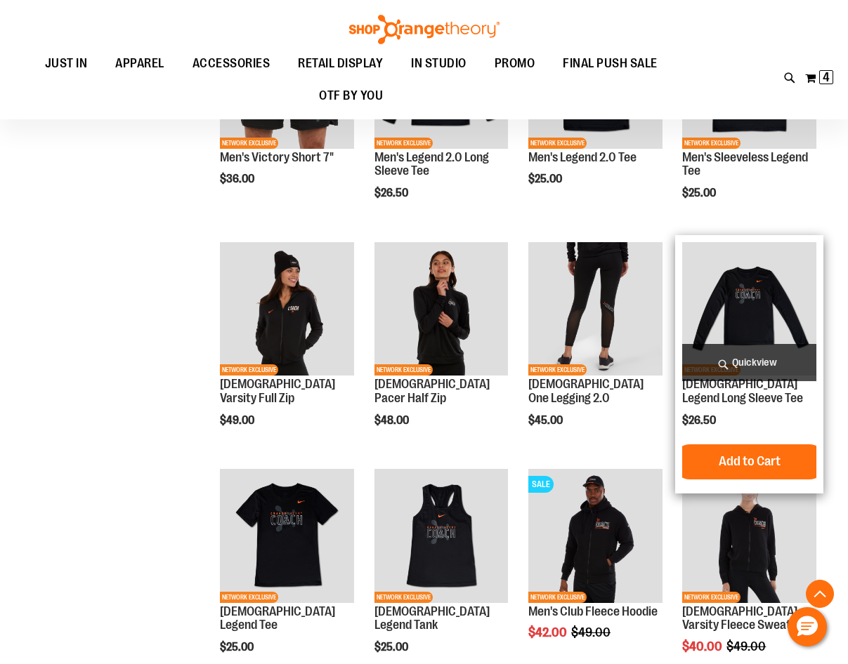
click at [746, 358] on span "Quickview" at bounding box center [749, 362] width 134 height 37
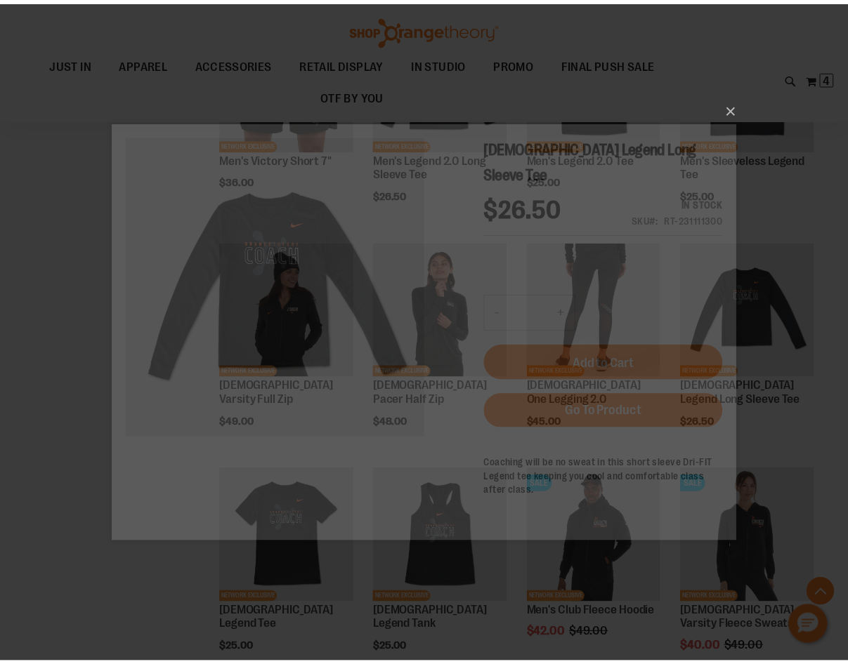
scroll to position [0, 0]
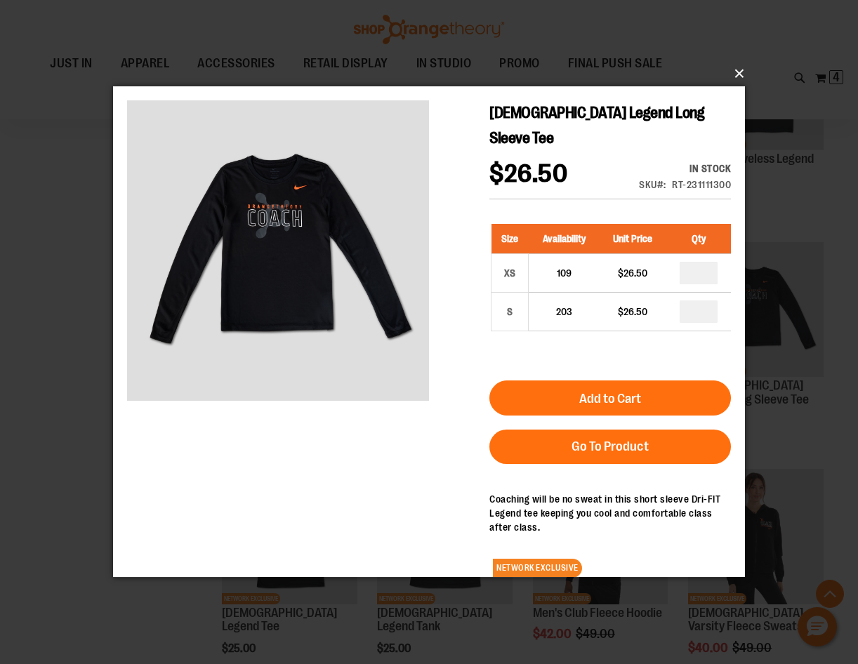
click at [738, 76] on button "×" at bounding box center [433, 73] width 632 height 31
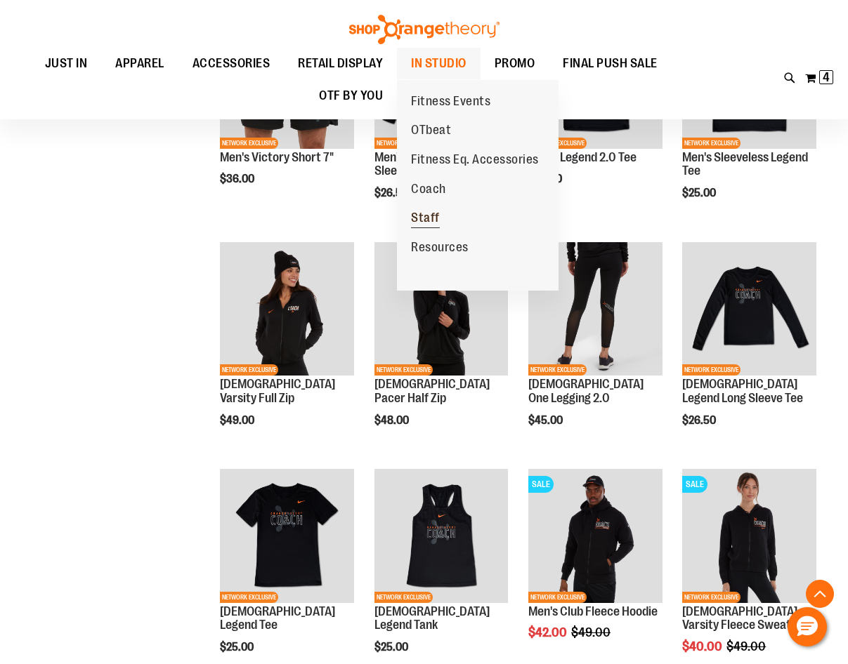
click at [429, 221] on span "Staff" at bounding box center [425, 220] width 29 height 18
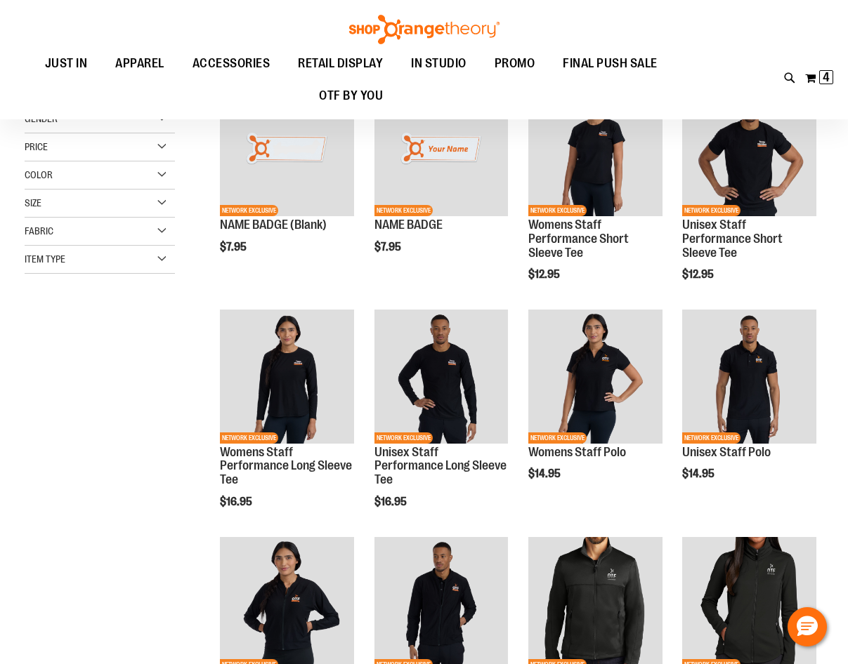
scroll to position [210, 0]
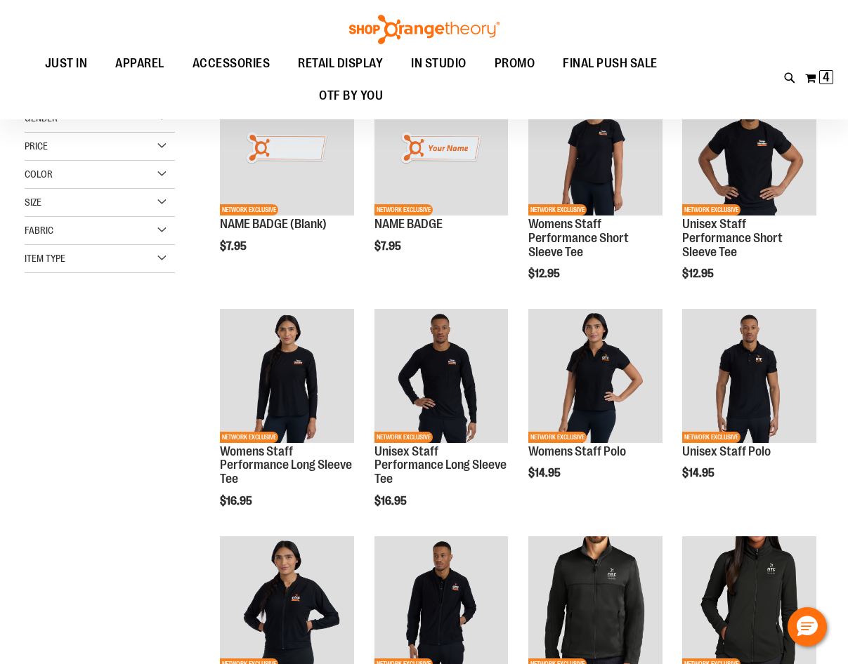
scroll to position [70, 0]
